Goal: Task Accomplishment & Management: Manage account settings

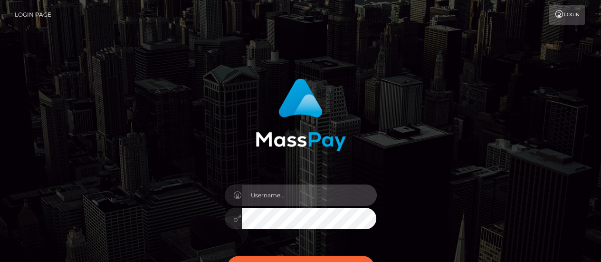
type input "[PERSON_NAME].[PERSON_NAME]"
click at [270, 198] on input "abigail.cope" at bounding box center [309, 194] width 135 height 21
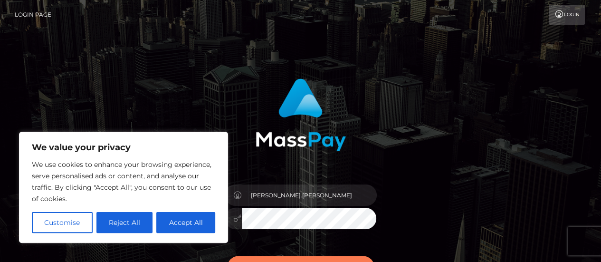
click at [249, 257] on button "Sign in" at bounding box center [300, 267] width 147 height 23
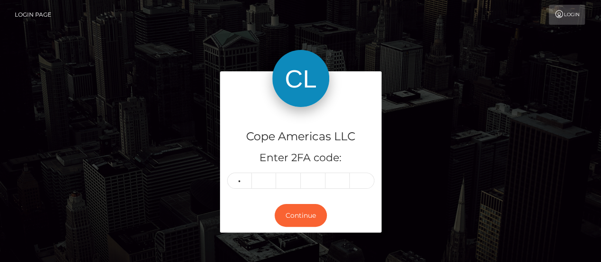
type input "3"
type input "0"
type input "9"
type input "1"
type input "6"
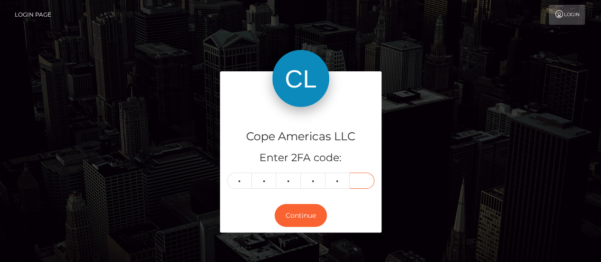
type input "4"
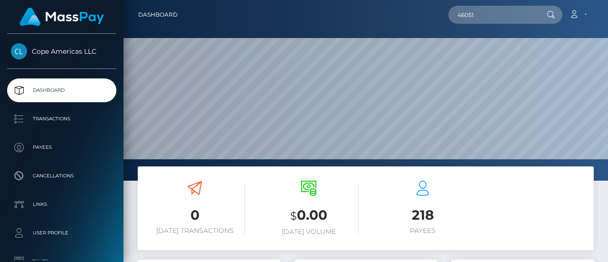
scroll to position [168, 142]
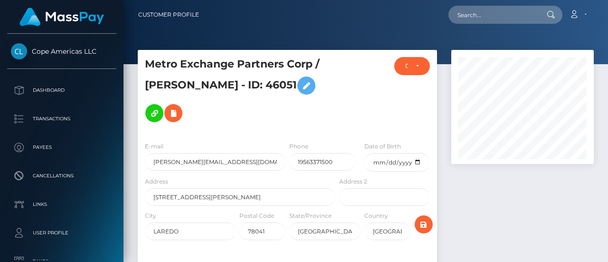
scroll to position [114, 142]
click at [511, 211] on div at bounding box center [522, 188] width 157 height 276
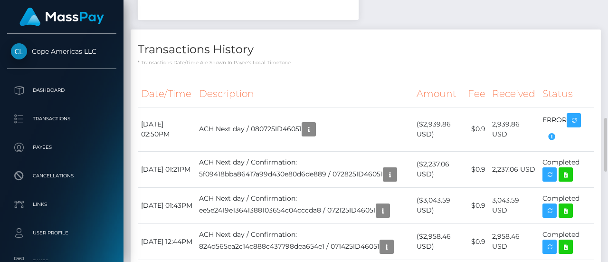
scroll to position [584, 0]
